Goal: Task Accomplishment & Management: Complete application form

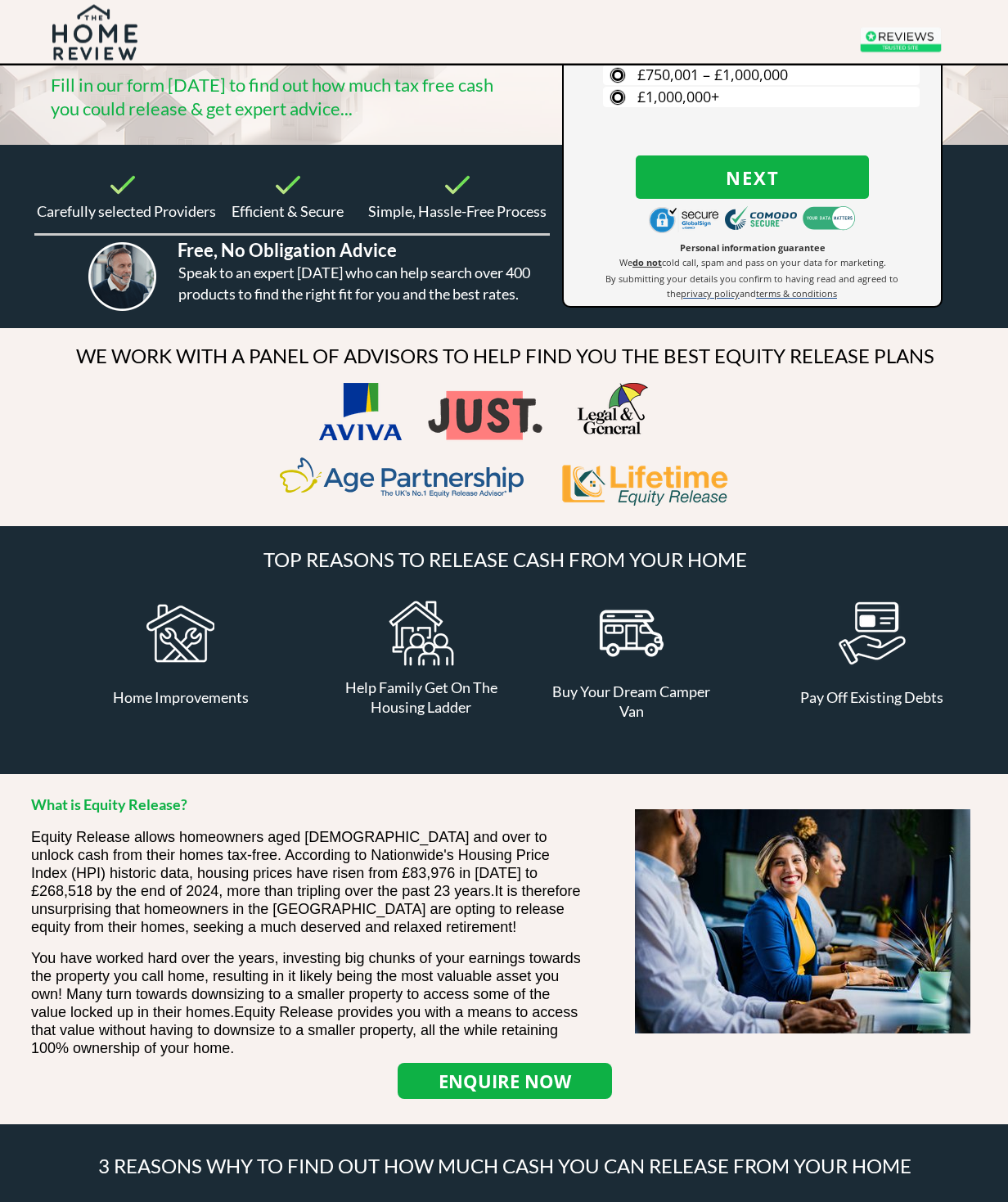
scroll to position [283, 0]
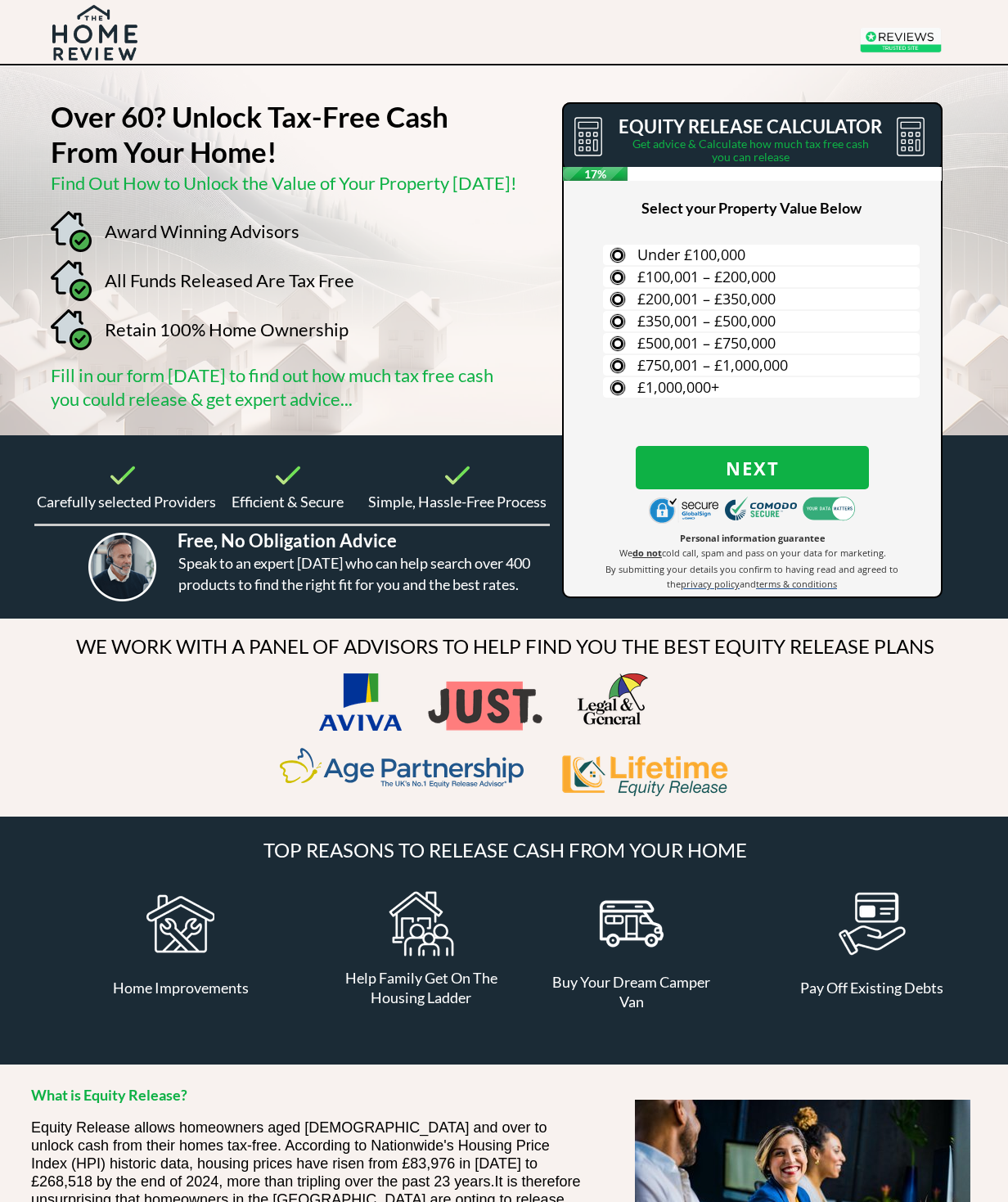
click at [650, 323] on span "£350,001 – £500,000" at bounding box center [706, 320] width 139 height 19
click at [0, 0] on input "£350,001 – £500,000" at bounding box center [0, 0] width 0 height 0
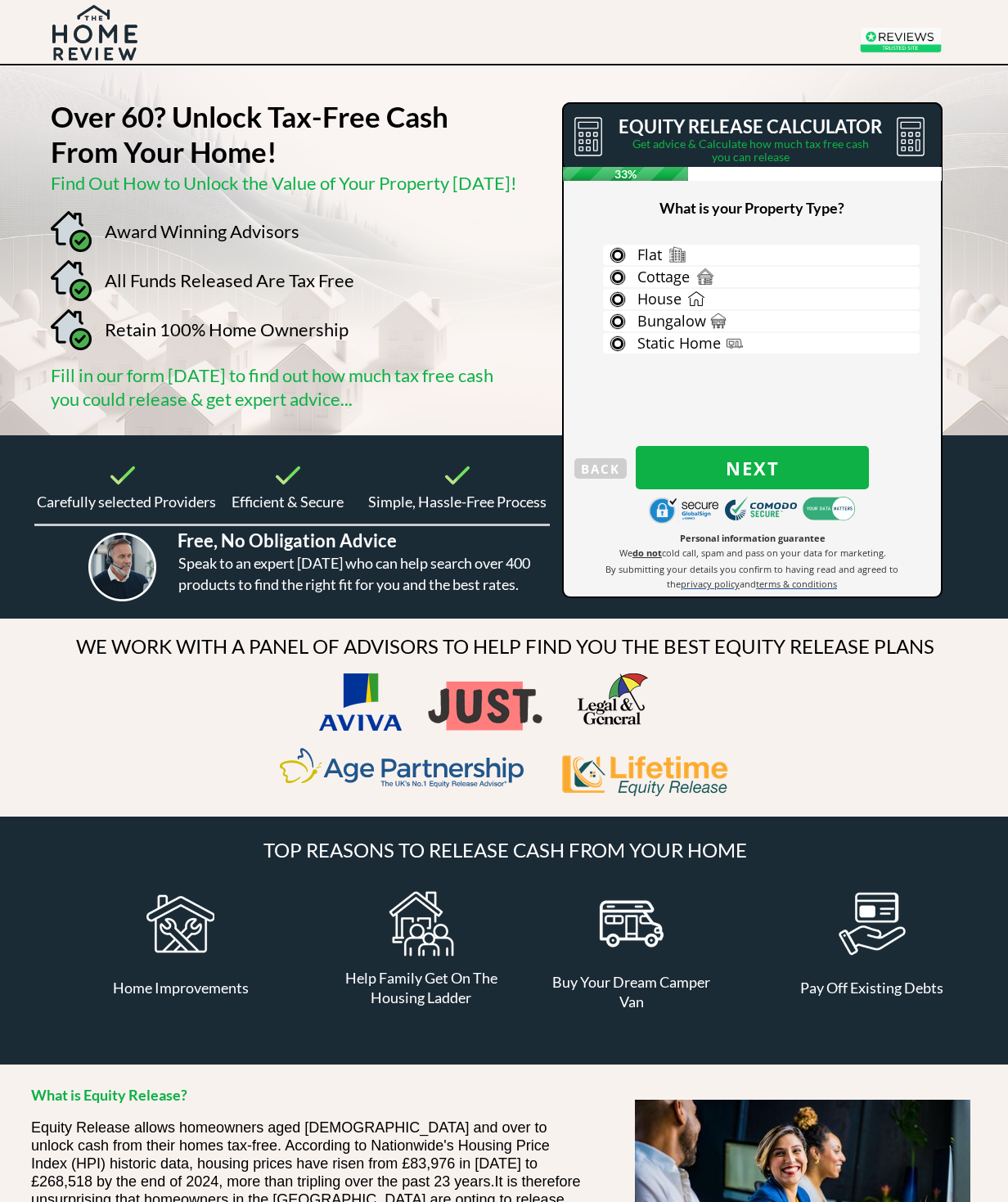
click at [648, 303] on span "House" at bounding box center [659, 298] width 45 height 19
click at [0, 0] on input "House" at bounding box center [0, 0] width 0 height 0
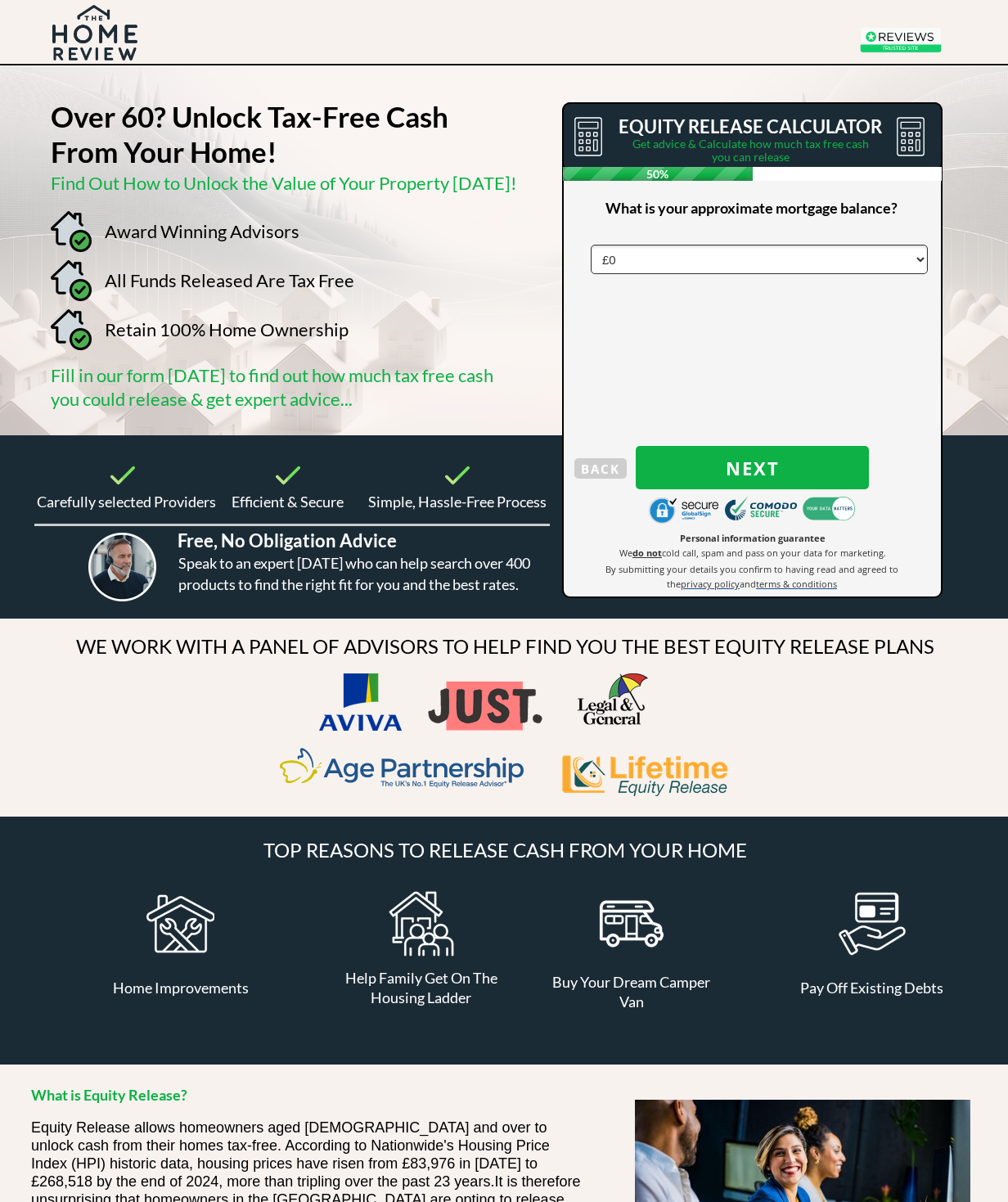
click at [614, 256] on select "£0 £5,000 £10,000 £15,000 £20,000 £25,000 £30,000 £35,000 £40,000 £45,000 £50,0…" at bounding box center [759, 259] width 337 height 29
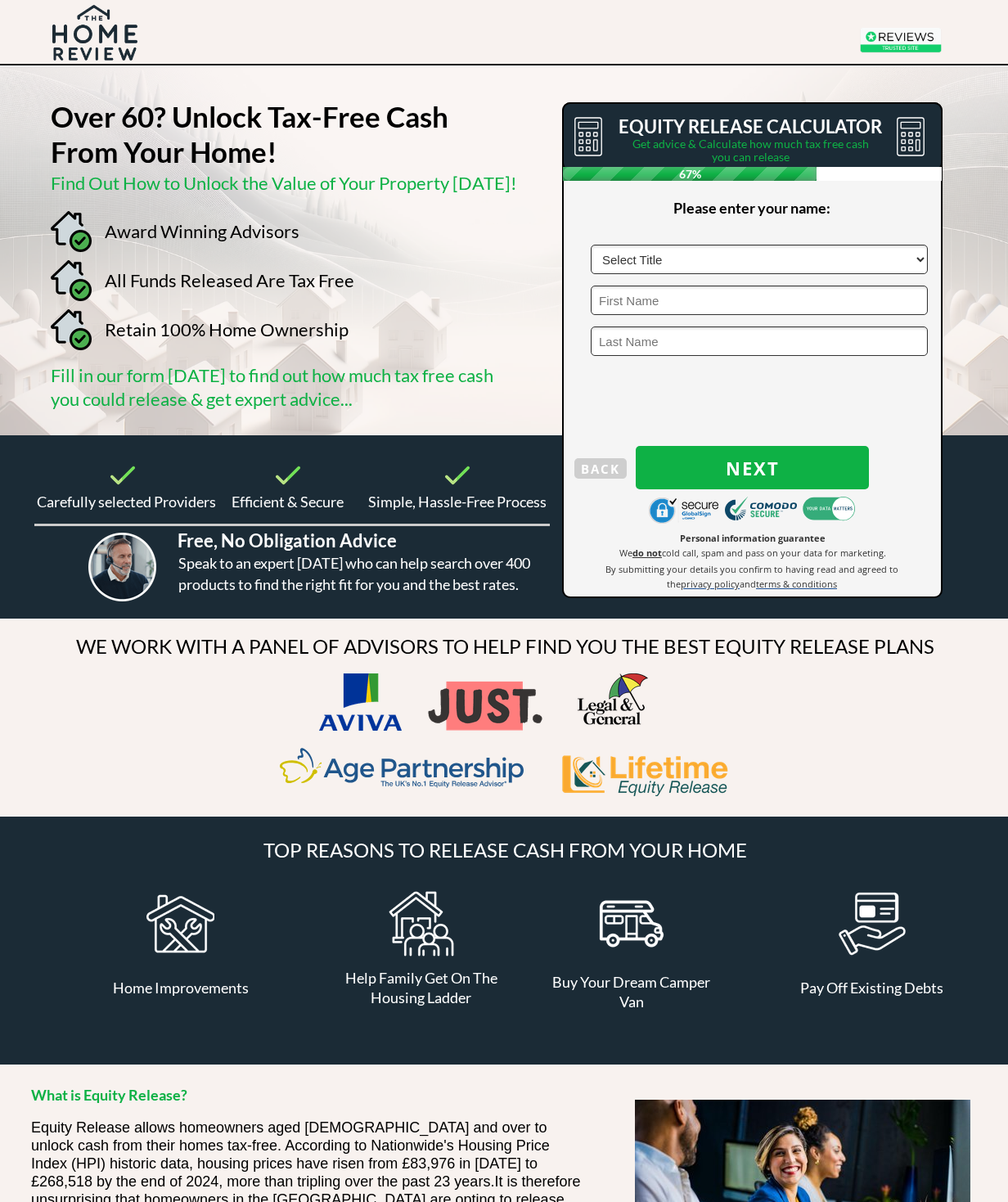
click at [628, 264] on select "Select Title Mr Mrs Ms Miss Dr Sir" at bounding box center [759, 259] width 337 height 29
select select "Mr"
click at [624, 312] on input "text" at bounding box center [759, 300] width 337 height 29
click at [618, 307] on input "text" at bounding box center [759, 300] width 337 height 29
type input "Brian"
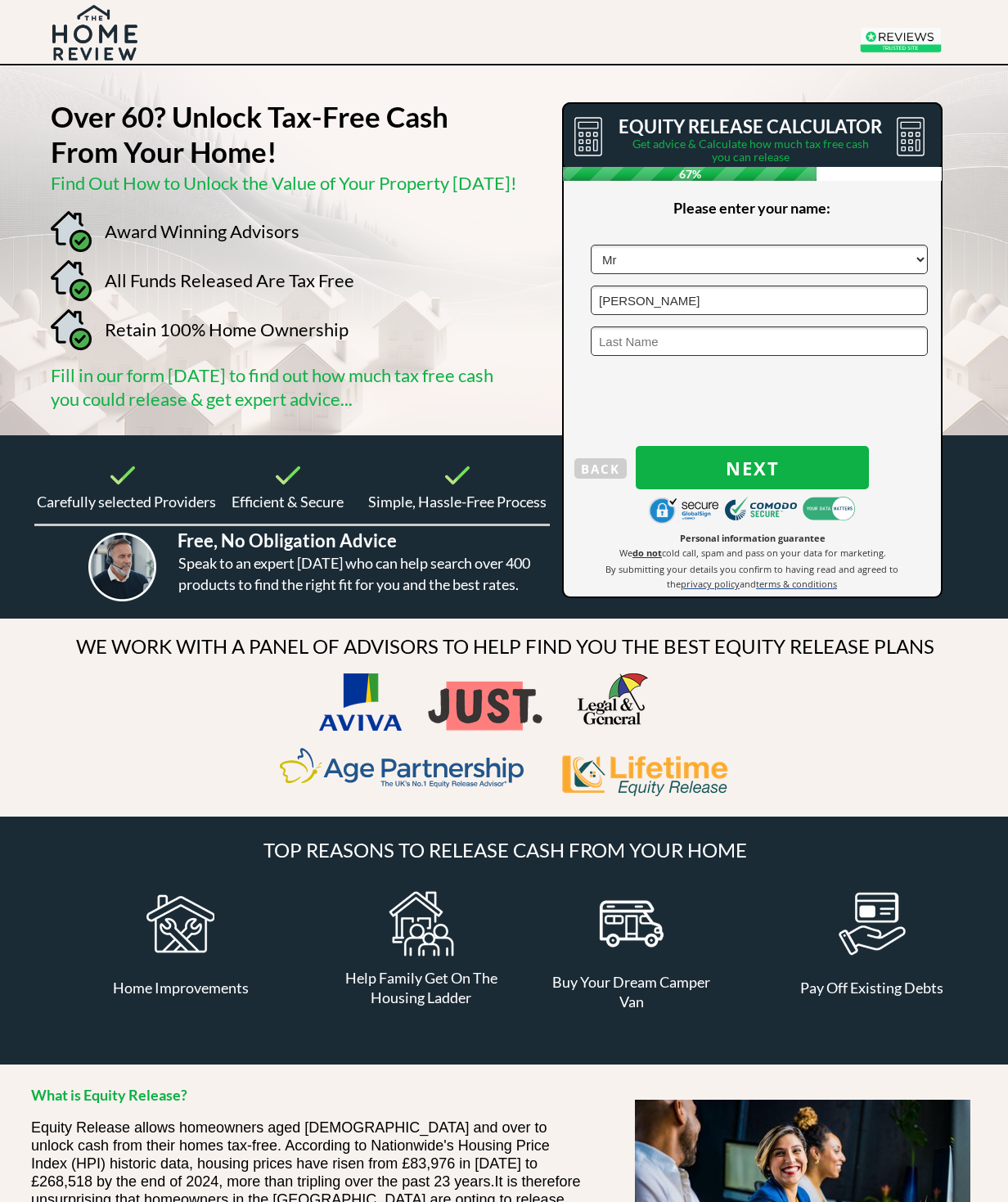
click at [617, 347] on input "text" at bounding box center [759, 341] width 337 height 29
type input "Day"
click at [728, 470] on span "Next" at bounding box center [753, 468] width 234 height 21
click at [617, 271] on input "text" at bounding box center [759, 259] width 337 height 29
type input "Le94dy"
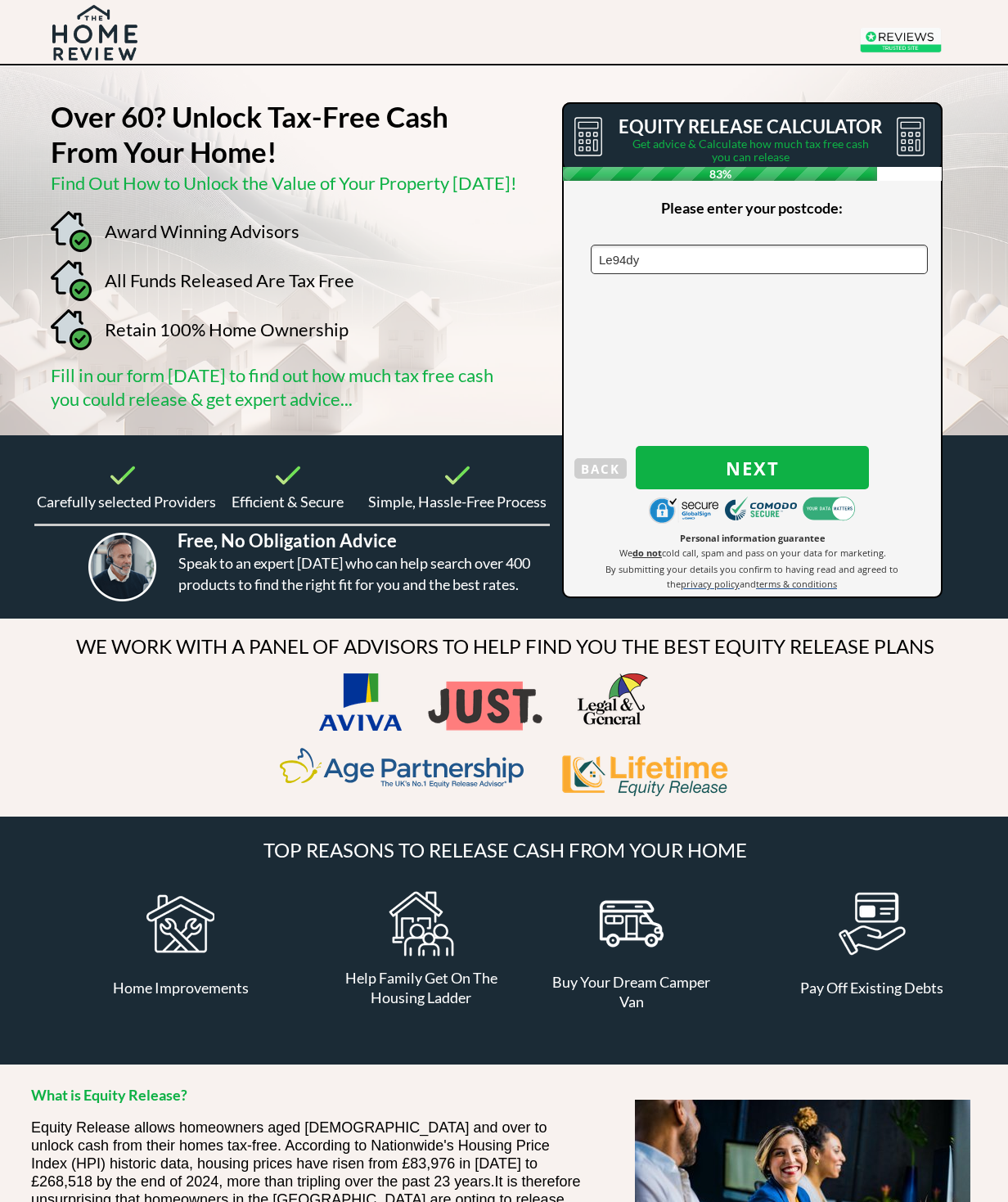
click at [743, 475] on span "Next" at bounding box center [753, 468] width 234 height 21
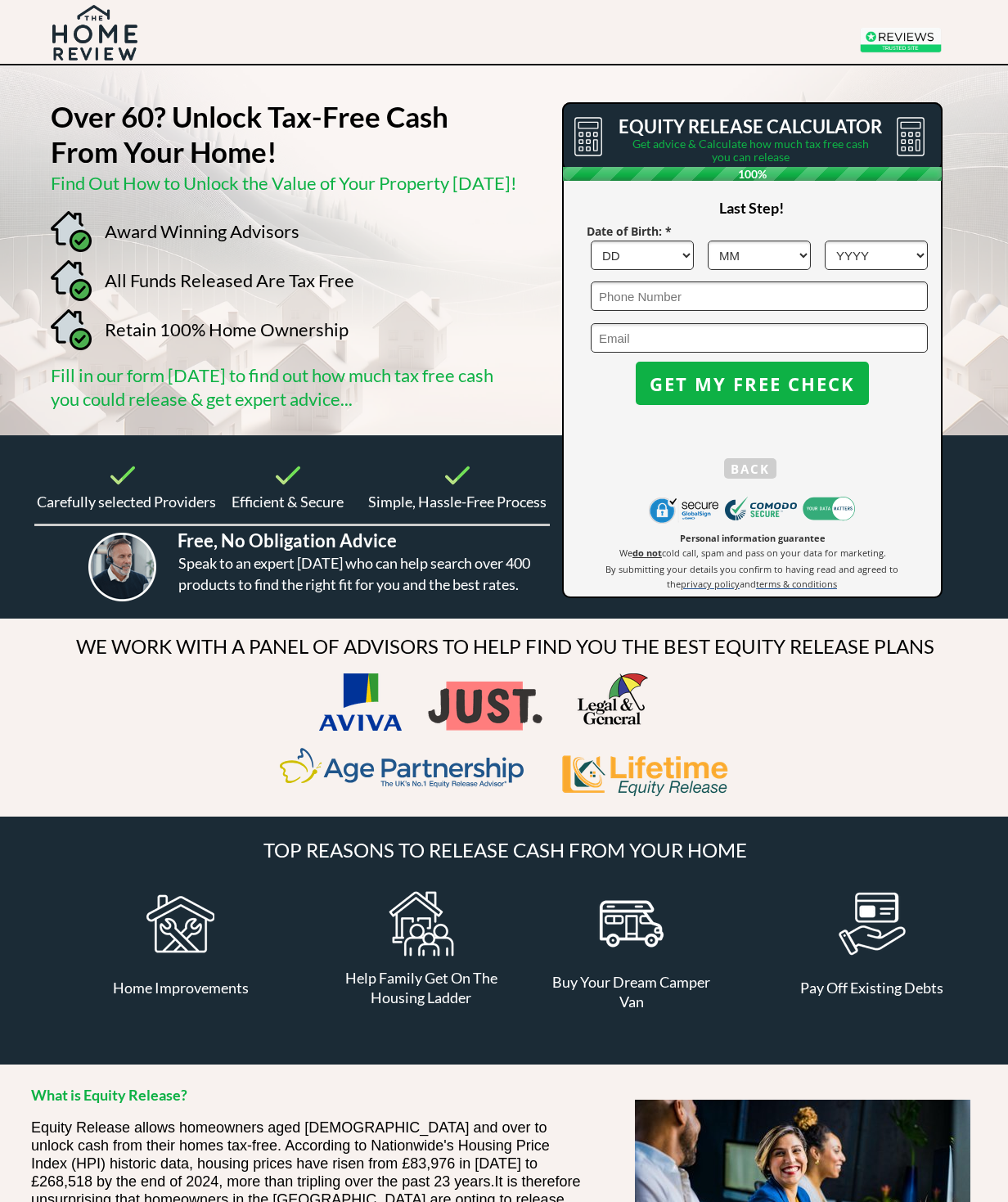
click at [669, 260] on select "DD 1 2 3 4 5 6 7 8 9 10 11 12 13 14 15 16 17 18 19 20 21 22 23 24 25 26 27 28 2…" at bounding box center [642, 255] width 103 height 29
select select "15"
click at [786, 263] on select "MM 1 2 3 4 5 6 7 8 9 10 11 12" at bounding box center [759, 255] width 103 height 29
select select "10"
click at [837, 256] on select "YYYY 1966 1965 1964 1963 1962 1961 1960 1959 1958 1957 1956 1955 1954 1953 1952…" at bounding box center [876, 255] width 103 height 29
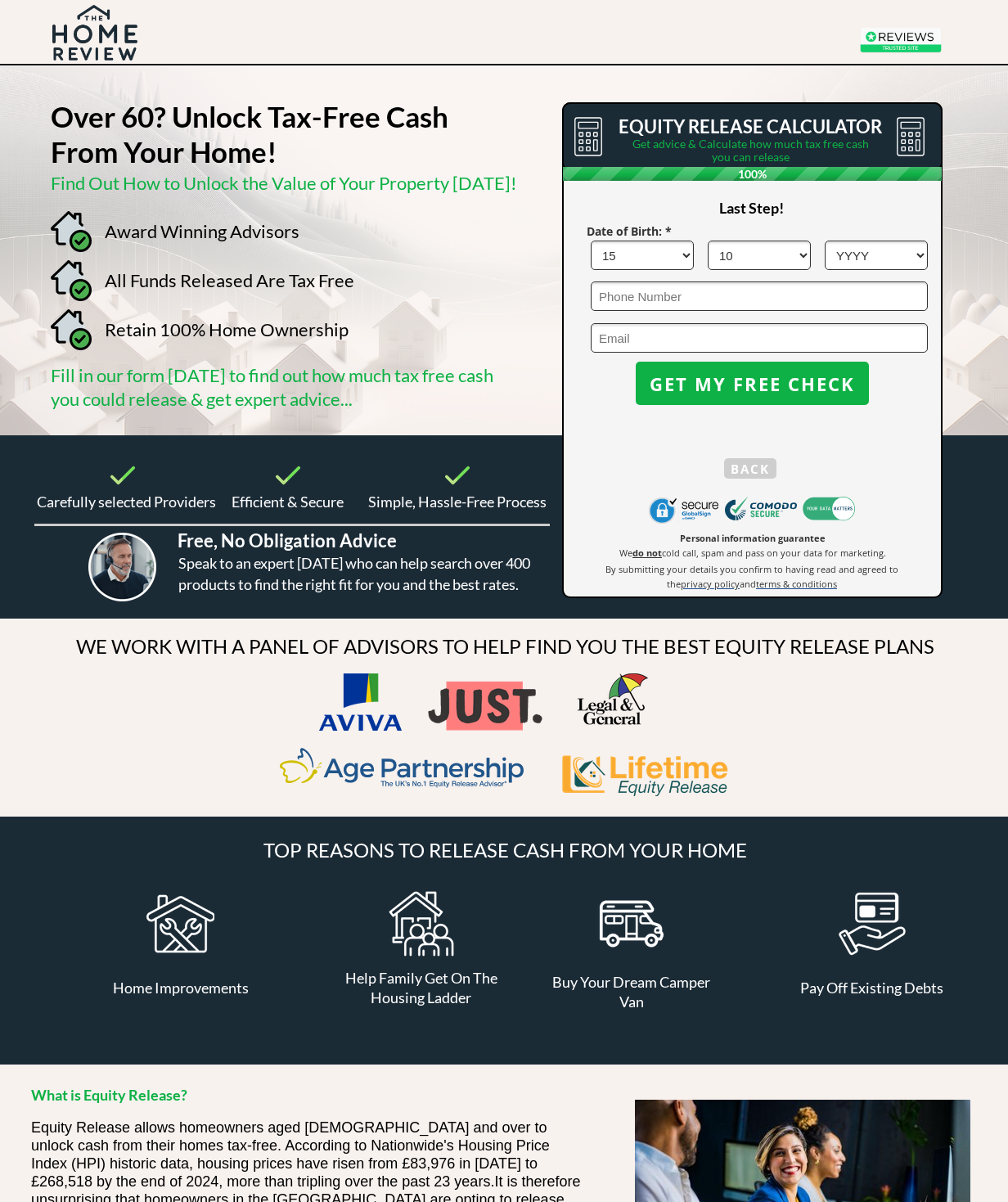
select select "1955"
click at [622, 333] on input "email" at bounding box center [759, 338] width 337 height 29
type input "mrfixitlbrian@gmail.com"
click at [714, 390] on span "GET MY FREE CHECK" at bounding box center [753, 383] width 234 height 21
click at [39, 508] on span "Carefully selected Providers" at bounding box center [126, 501] width 179 height 18
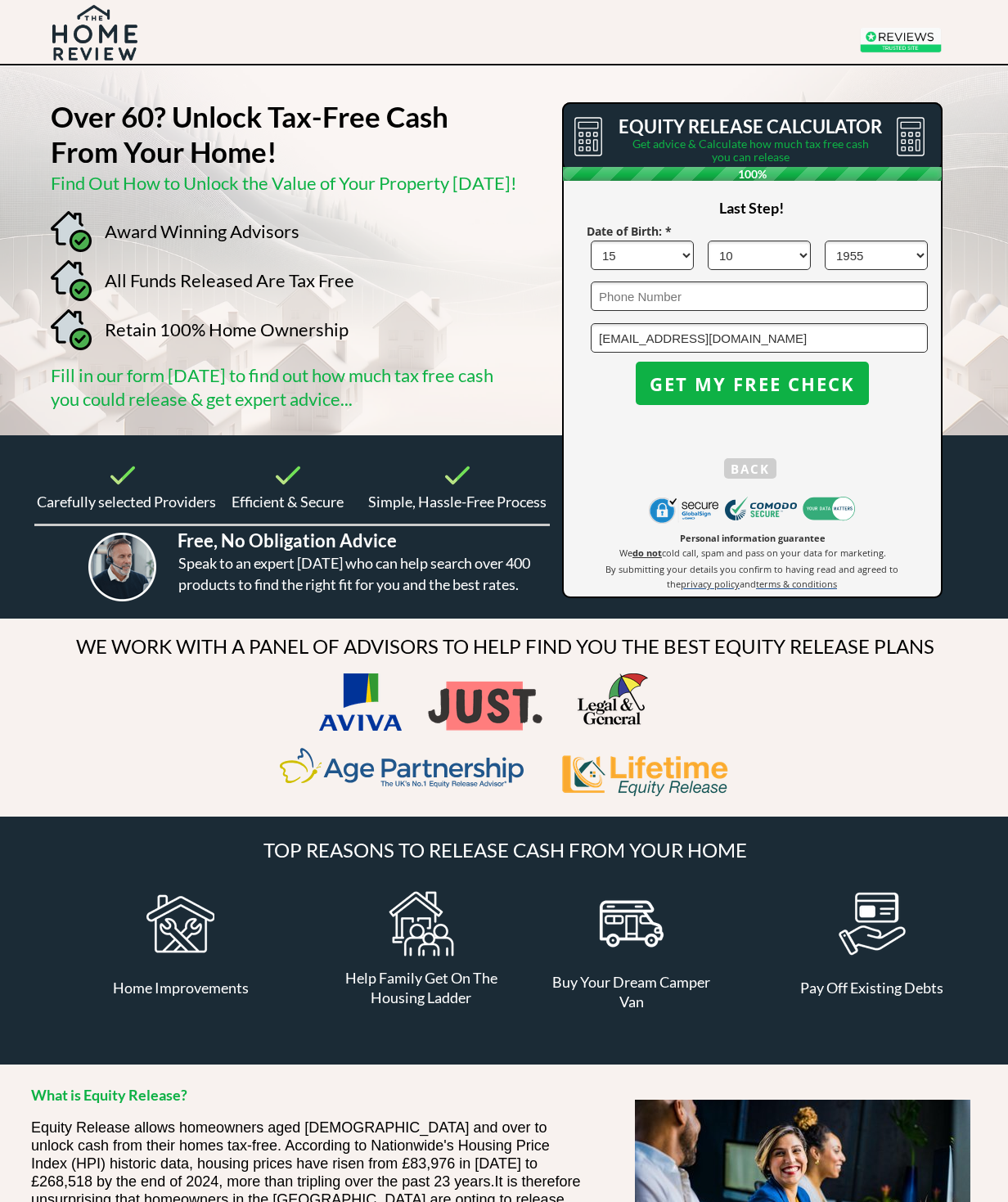
click at [738, 396] on button "GET MY FREE CHECK" at bounding box center [753, 384] width 234 height 44
click at [724, 386] on span "GET MY FREE CHECK" at bounding box center [753, 383] width 234 height 21
click at [782, 398] on button "GET MY FREE CHECK" at bounding box center [753, 384] width 234 height 44
click at [781, 392] on span "GET MY FREE CHECK" at bounding box center [753, 383] width 234 height 21
click at [780, 397] on button "GET MY FREE CHECK" at bounding box center [753, 384] width 234 height 44
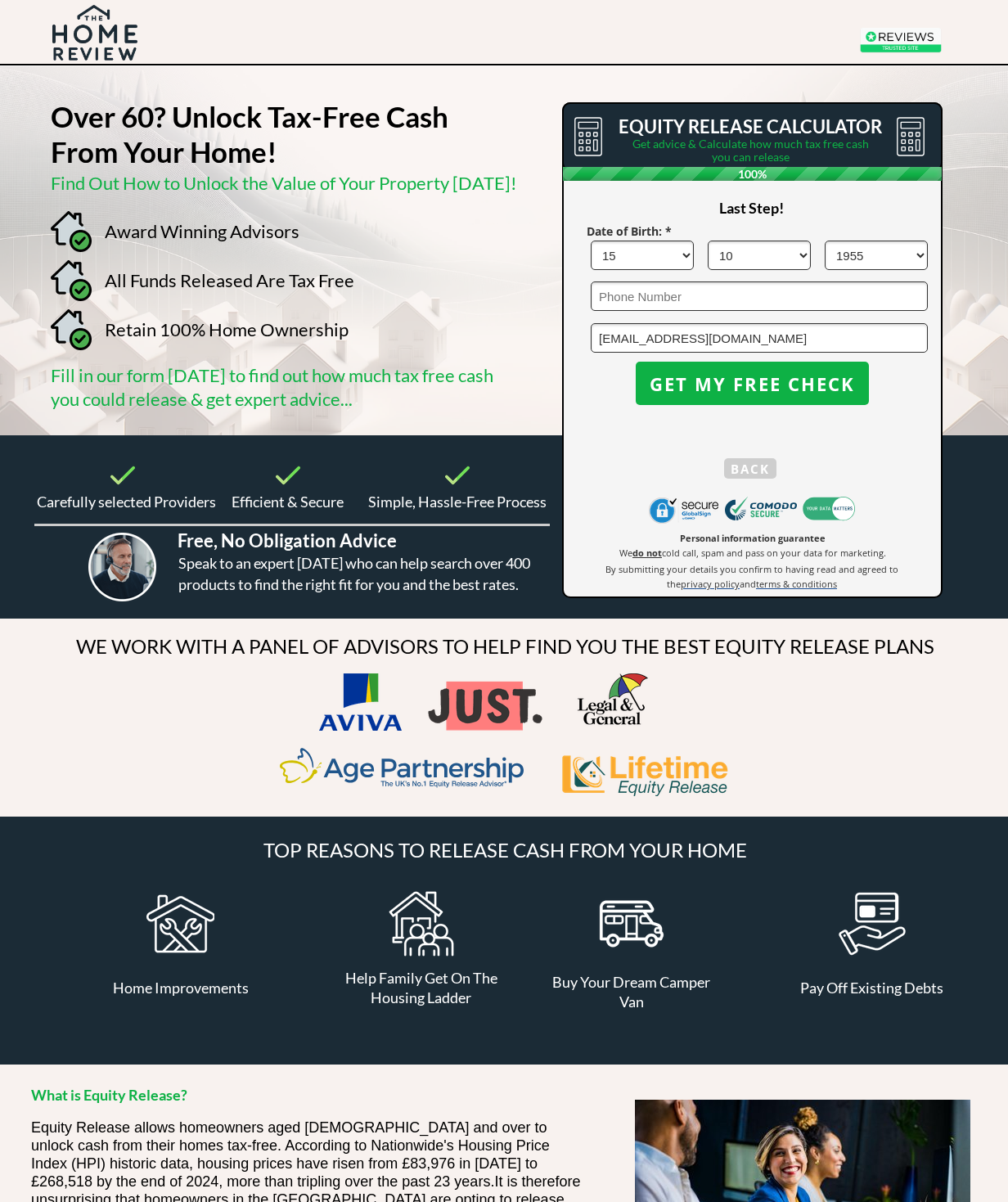
click at [780, 397] on button "GET MY FREE CHECK" at bounding box center [753, 384] width 234 height 44
click at [769, 390] on span "GET MY FREE CHECK" at bounding box center [753, 383] width 234 height 21
click at [717, 393] on span "GET MY FREE CHECK" at bounding box center [753, 383] width 234 height 21
click at [711, 381] on span "GET MY FREE CHECK" at bounding box center [753, 383] width 234 height 21
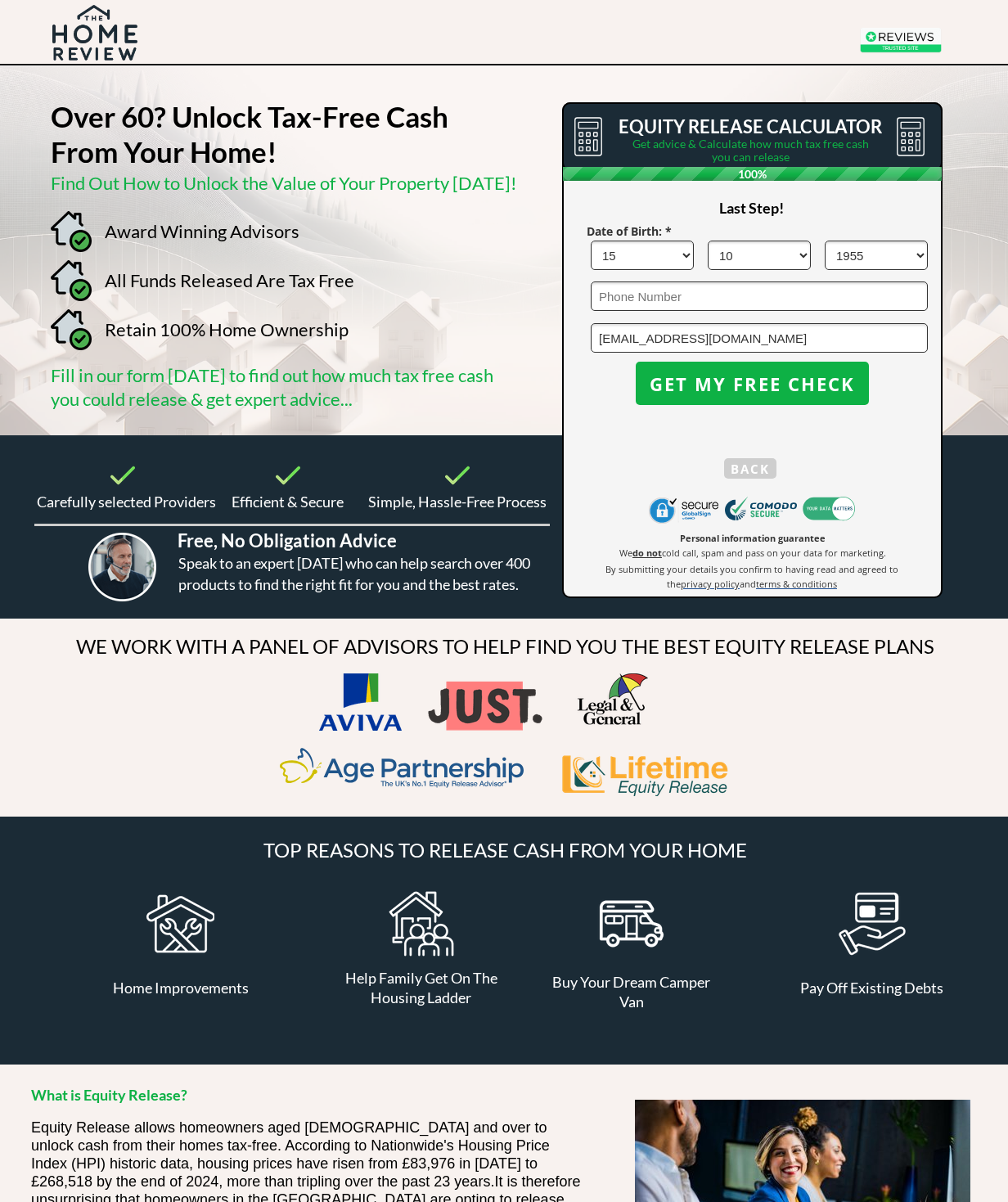
click at [722, 381] on span "GET MY FREE CHECK" at bounding box center [753, 383] width 234 height 21
click at [722, 379] on span "GET MY FREE CHECK" at bounding box center [753, 383] width 234 height 21
click at [721, 379] on span "GET MY FREE CHECK" at bounding box center [753, 383] width 234 height 21
click at [713, 382] on span "GET MY FREE CHECK" at bounding box center [753, 383] width 234 height 21
click at [622, 307] on input "tel" at bounding box center [759, 296] width 337 height 29
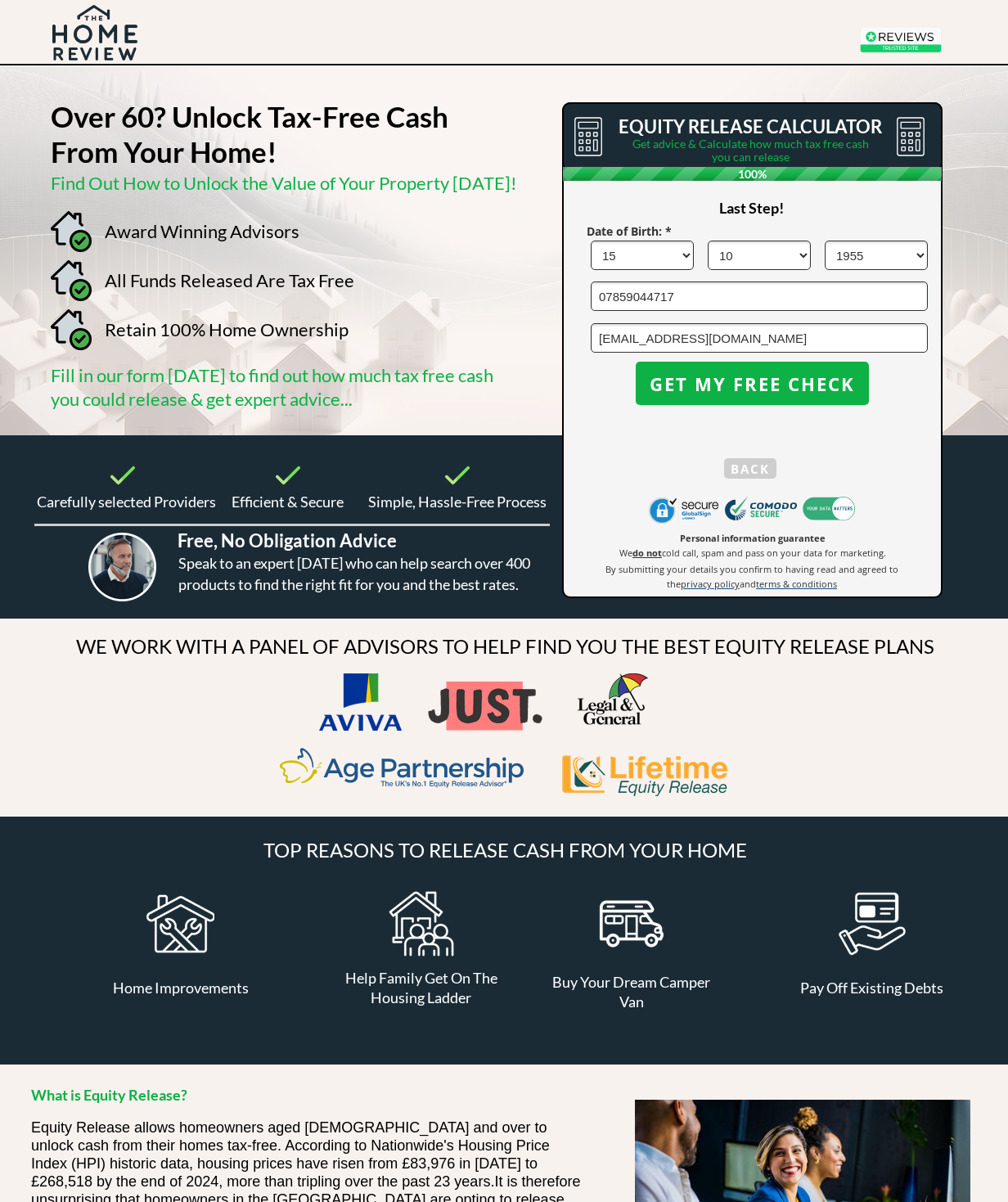
type input "07859044717"
click at [734, 403] on button "GET MY FREE CHECK" at bounding box center [753, 384] width 234 height 44
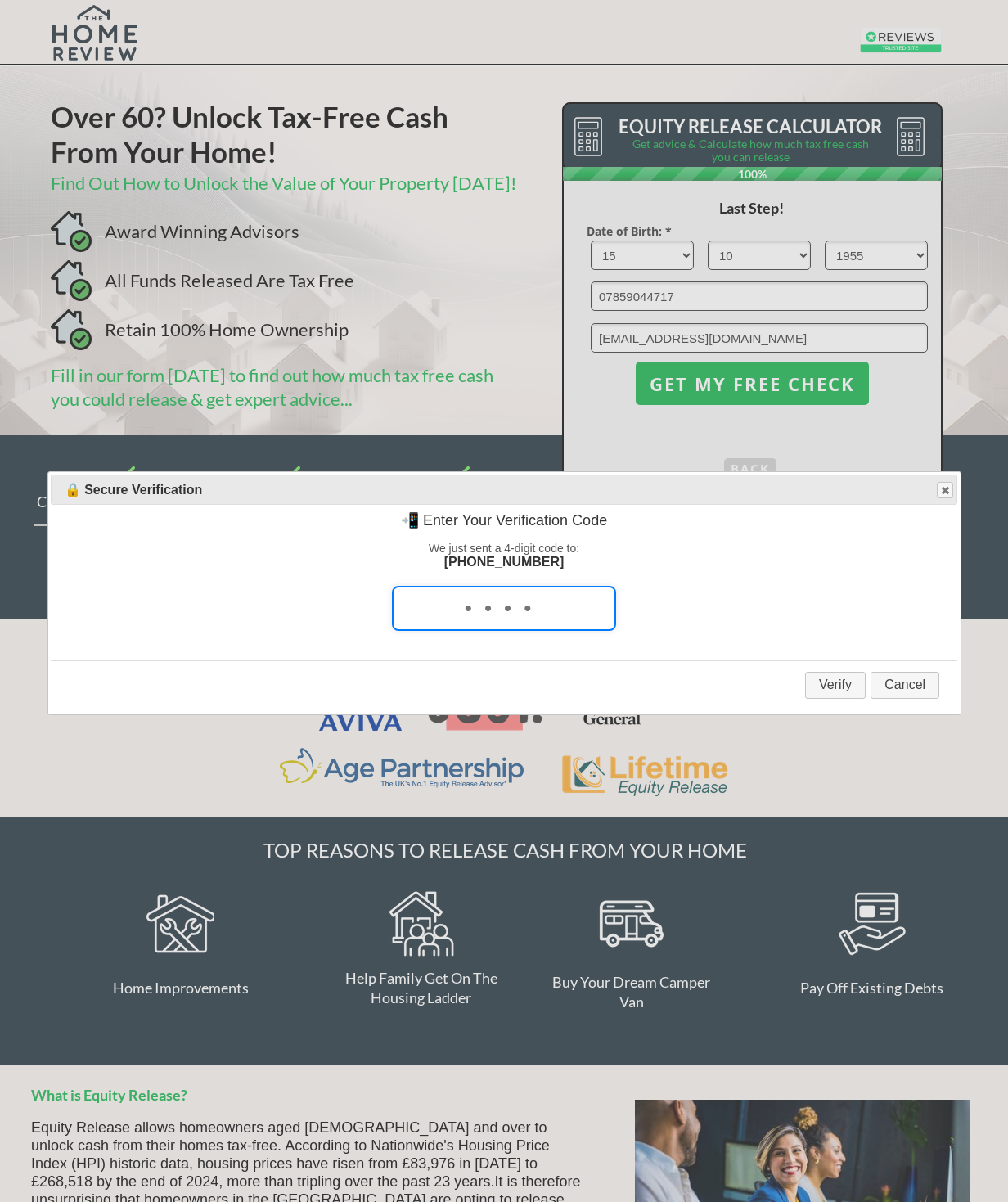
click at [475, 622] on input "tel" at bounding box center [504, 609] width 224 height 45
type input "9179"
click at [835, 699] on button "Verify" at bounding box center [836, 685] width 60 height 27
